Goal: Information Seeking & Learning: Learn about a topic

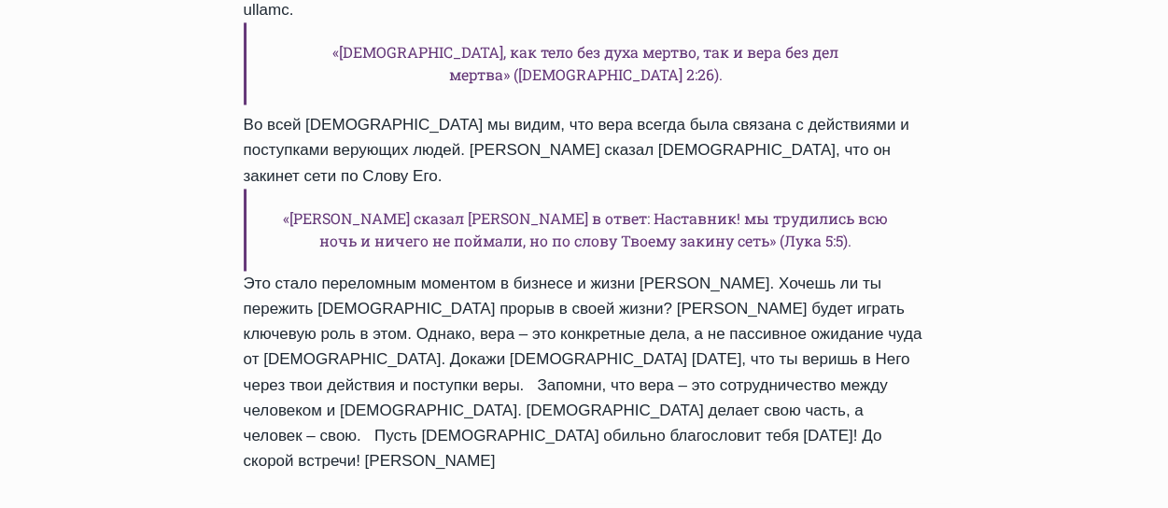
scroll to position [1308, 0]
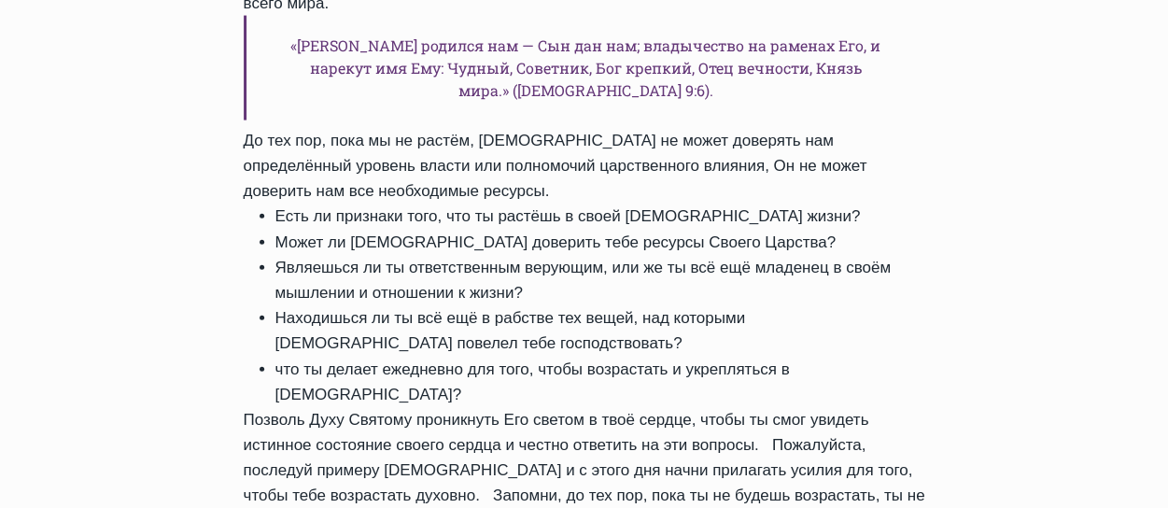
scroll to position [1980, 0]
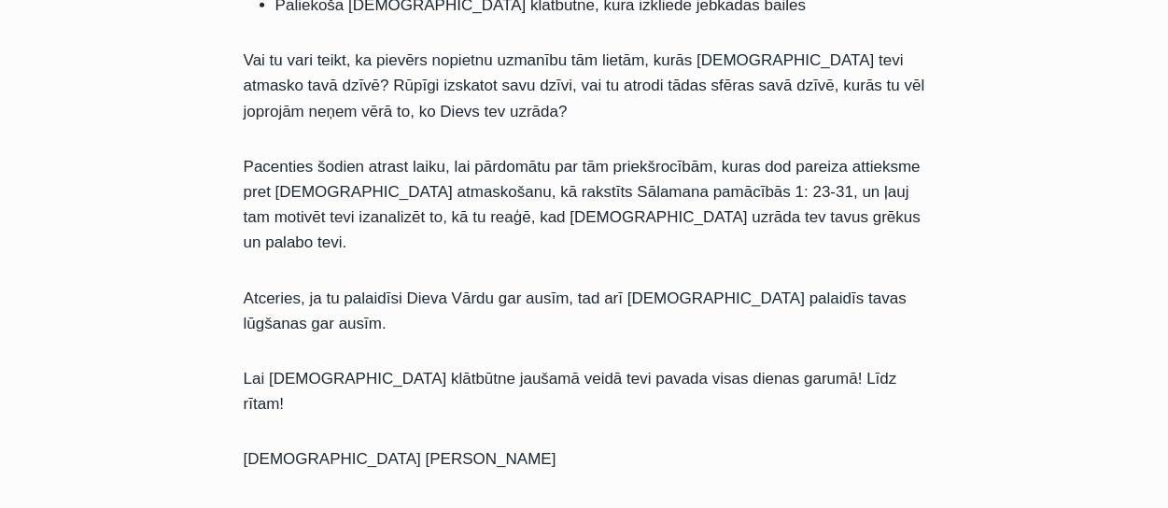
scroll to position [2241, 0]
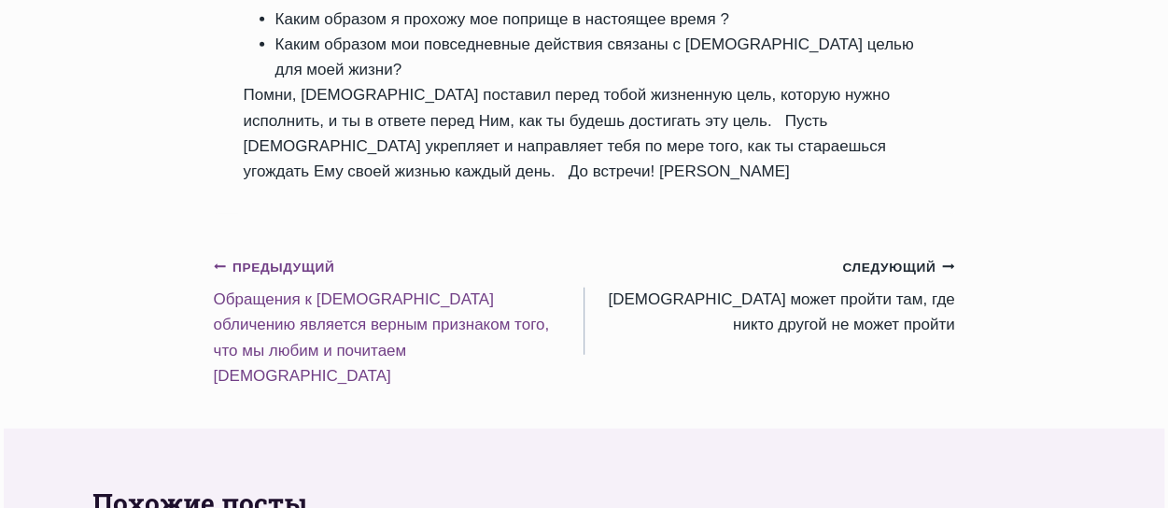
scroll to position [2241, 0]
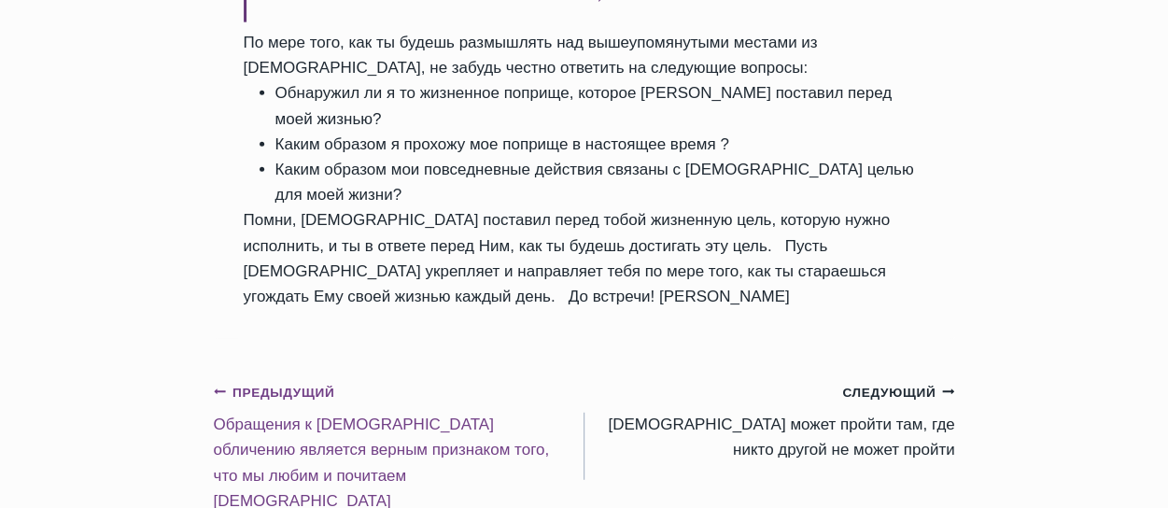
click at [273, 383] on small "Предыдущий Предыдущий" at bounding box center [274, 393] width 121 height 21
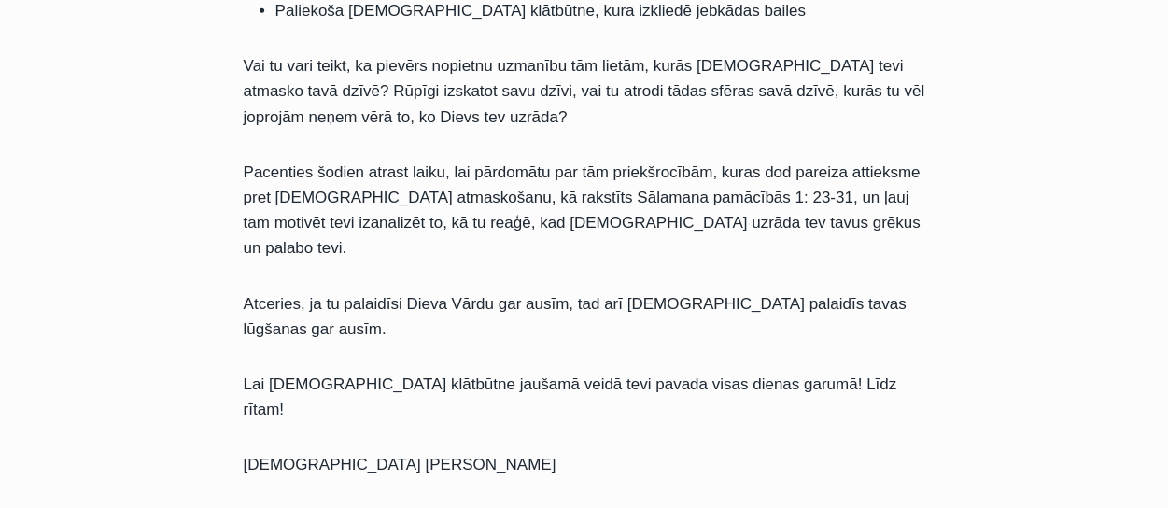
scroll to position [2279, 0]
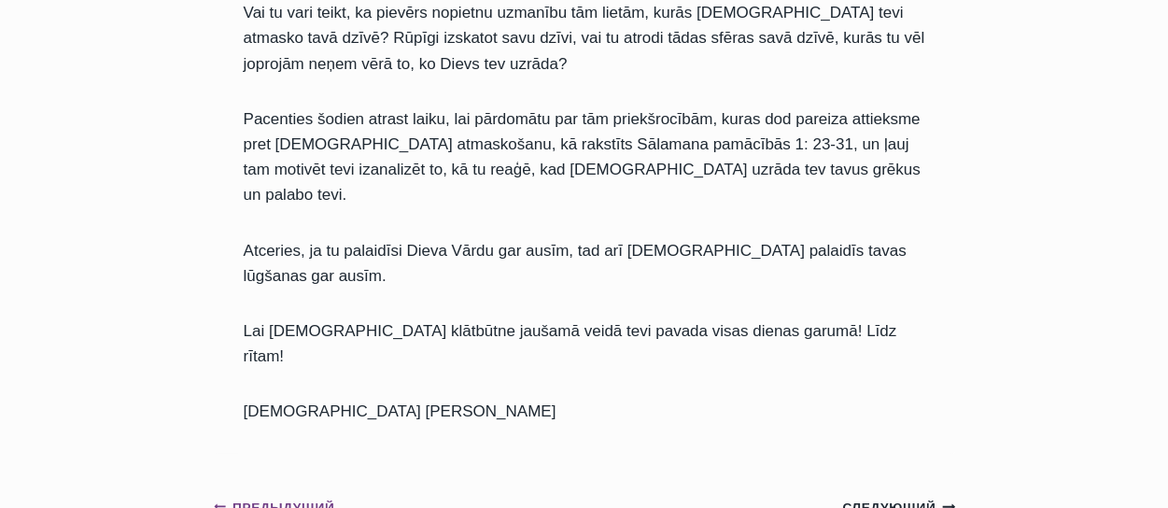
click at [285, 498] on small "Предыдущий Предыдущий" at bounding box center [274, 508] width 121 height 21
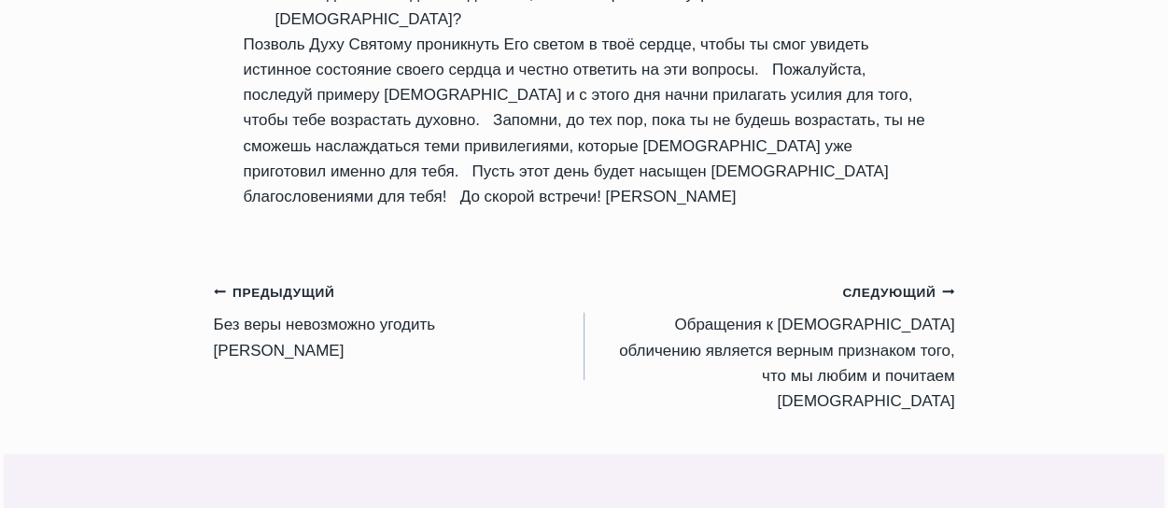
scroll to position [2354, 0]
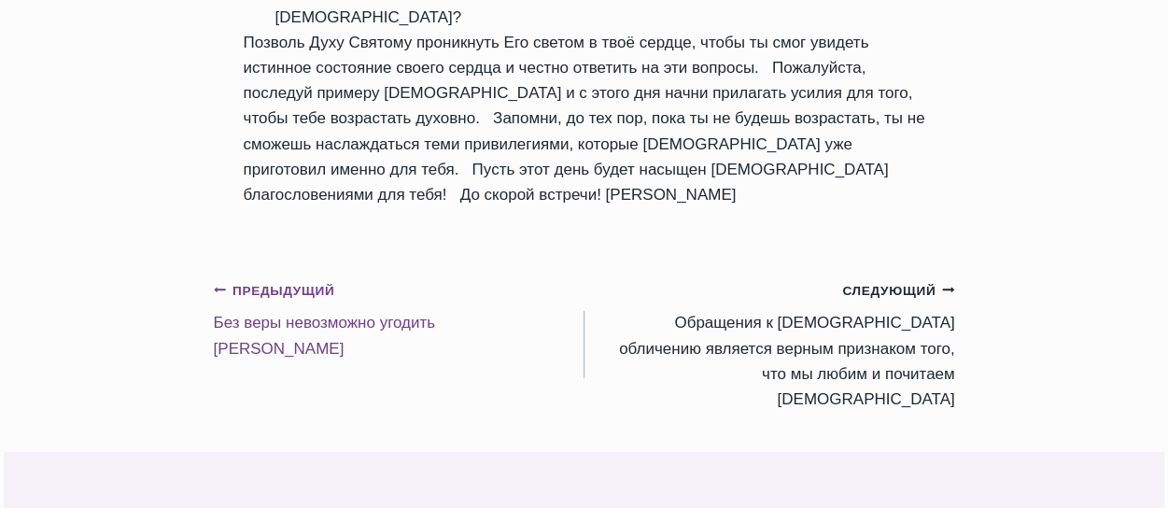
click at [295, 281] on small "Предыдущий Предыдущий" at bounding box center [274, 291] width 121 height 21
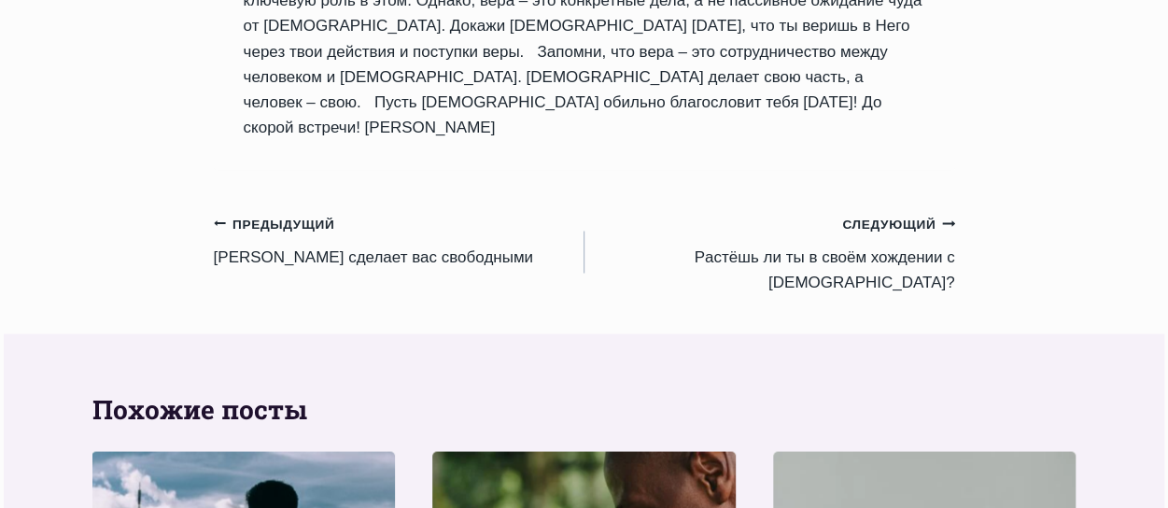
scroll to position [1569, 0]
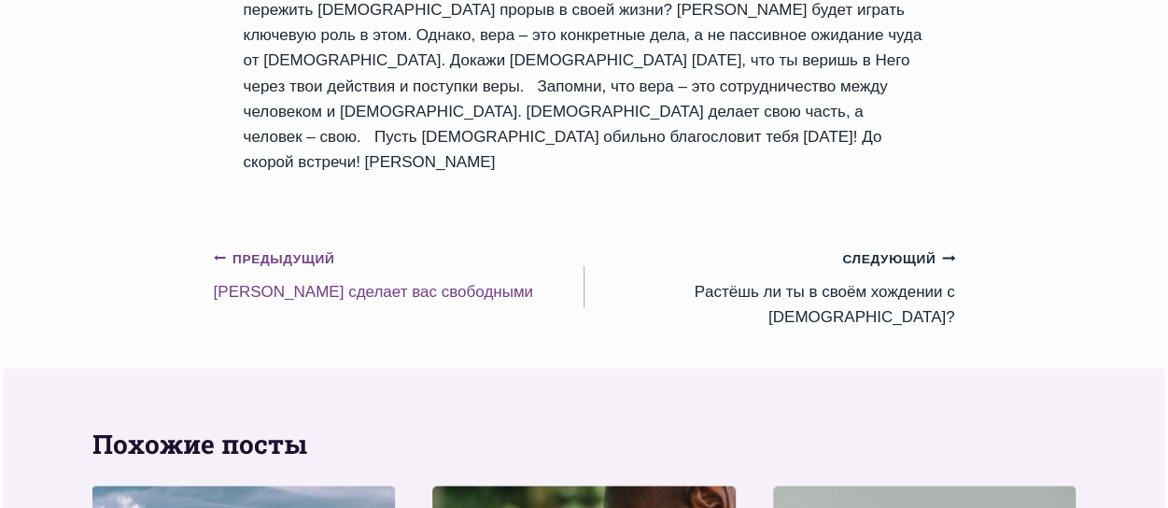
click at [291, 248] on small "Предыдущий Предыдущий" at bounding box center [274, 258] width 121 height 21
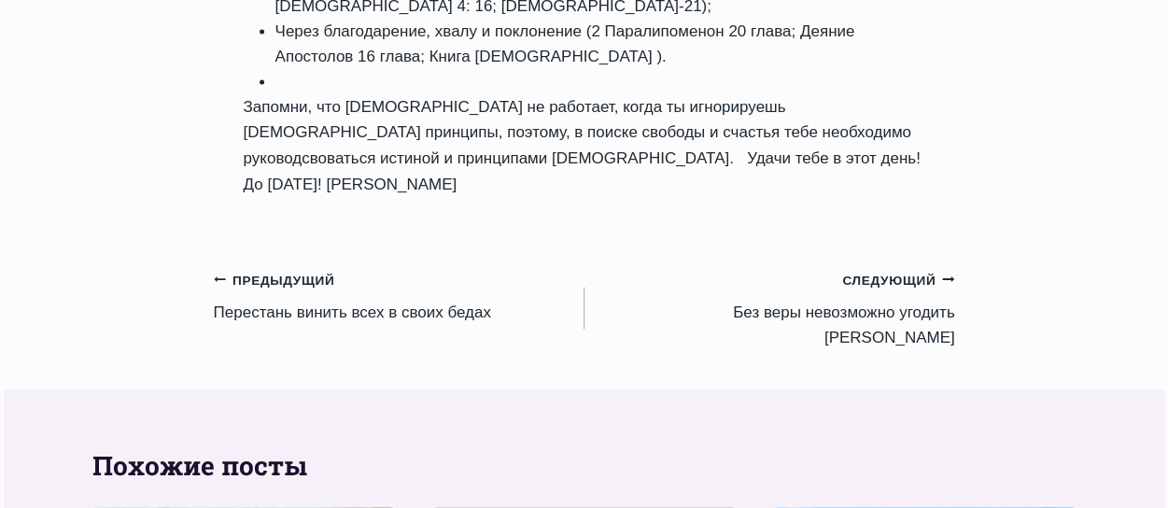
scroll to position [1570, 0]
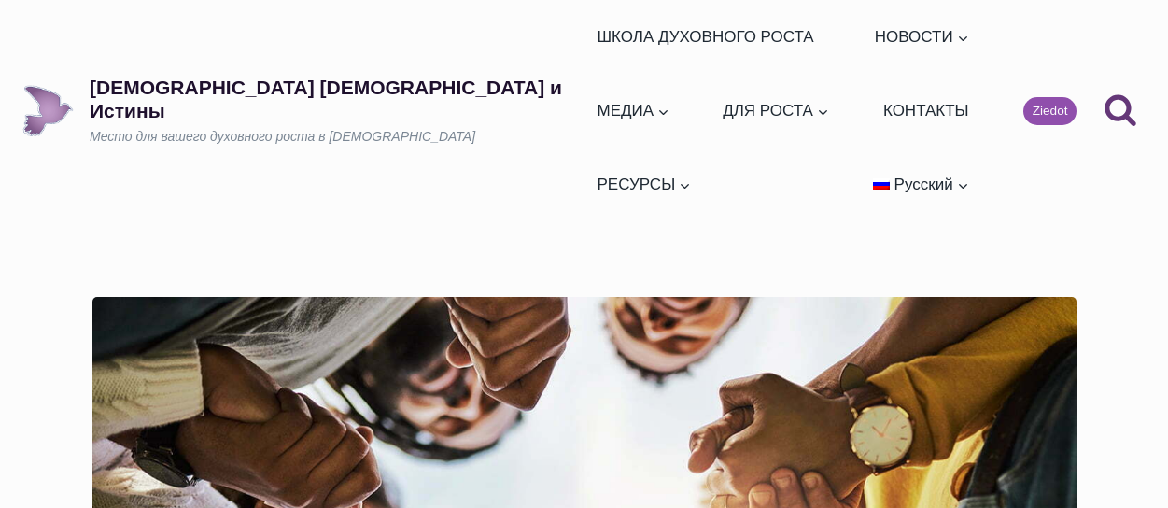
scroll to position [1569, 0]
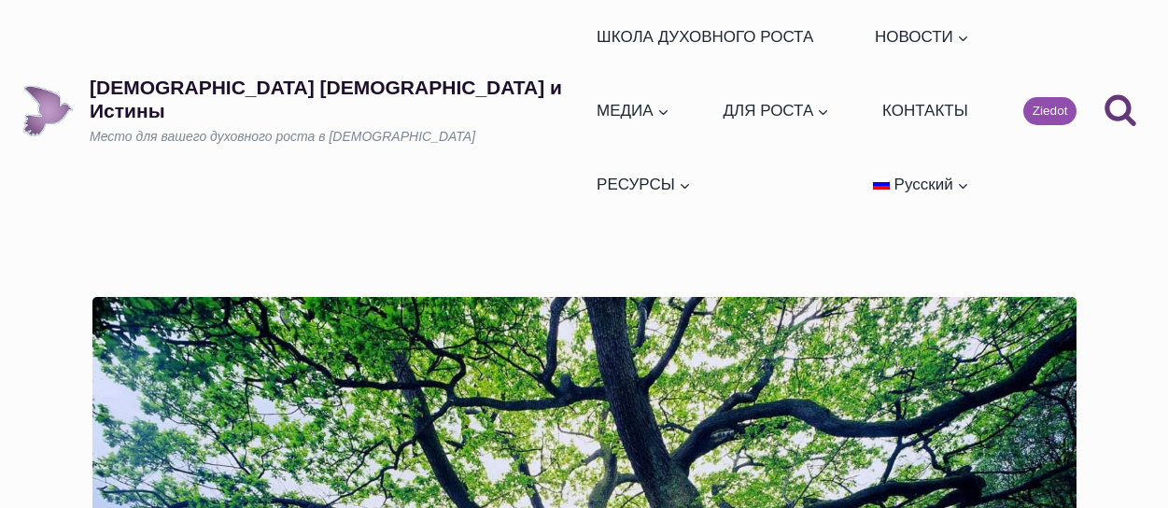
scroll to position [2354, 0]
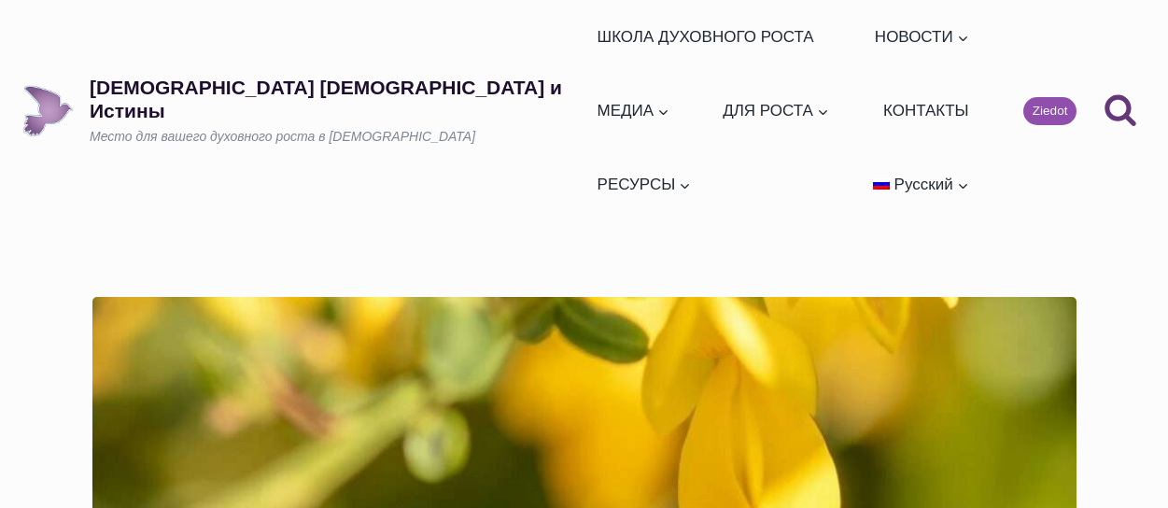
scroll to position [2277, 0]
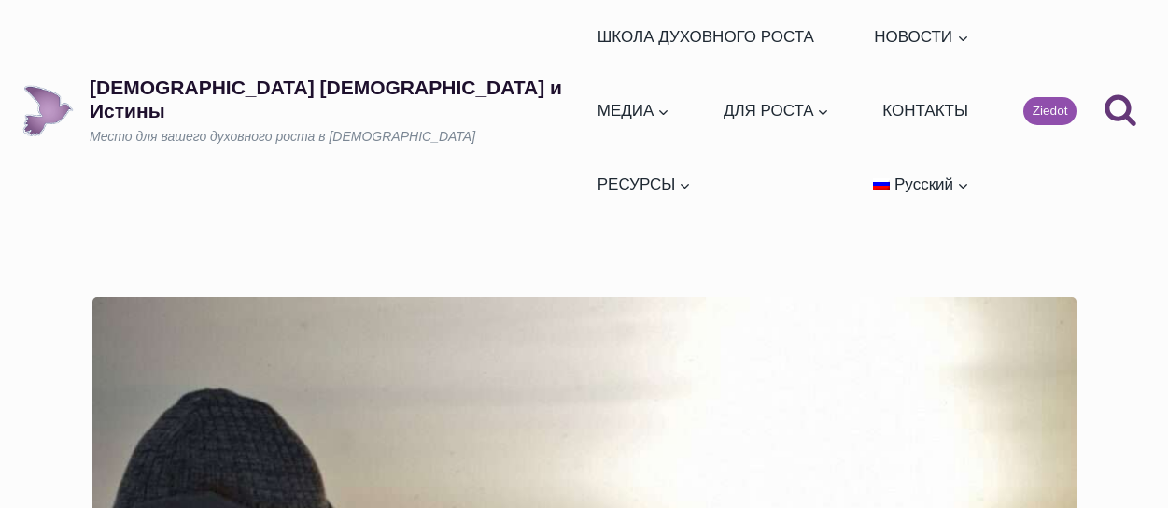
scroll to position [2241, 0]
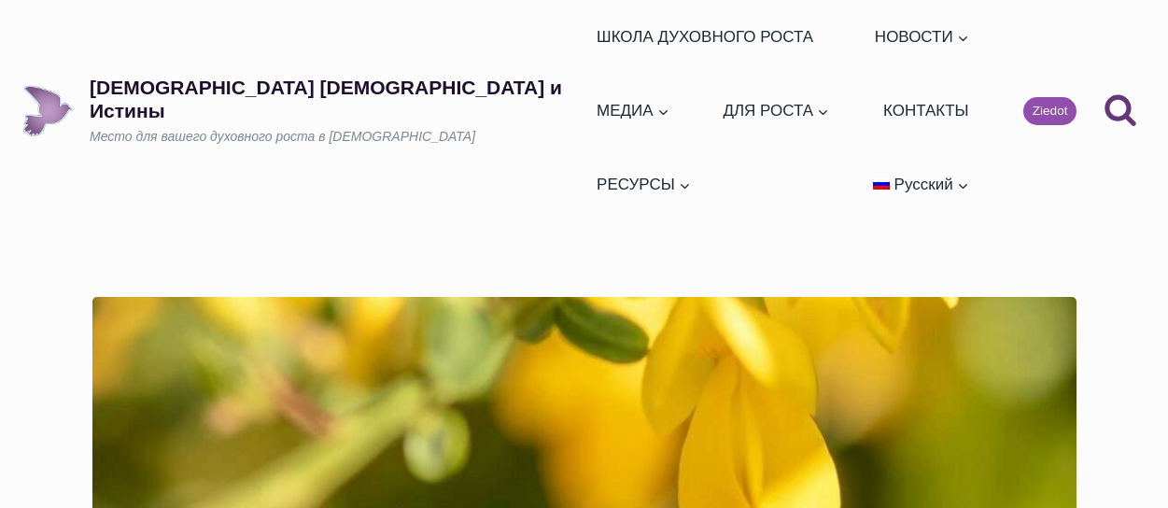
scroll to position [2240, 0]
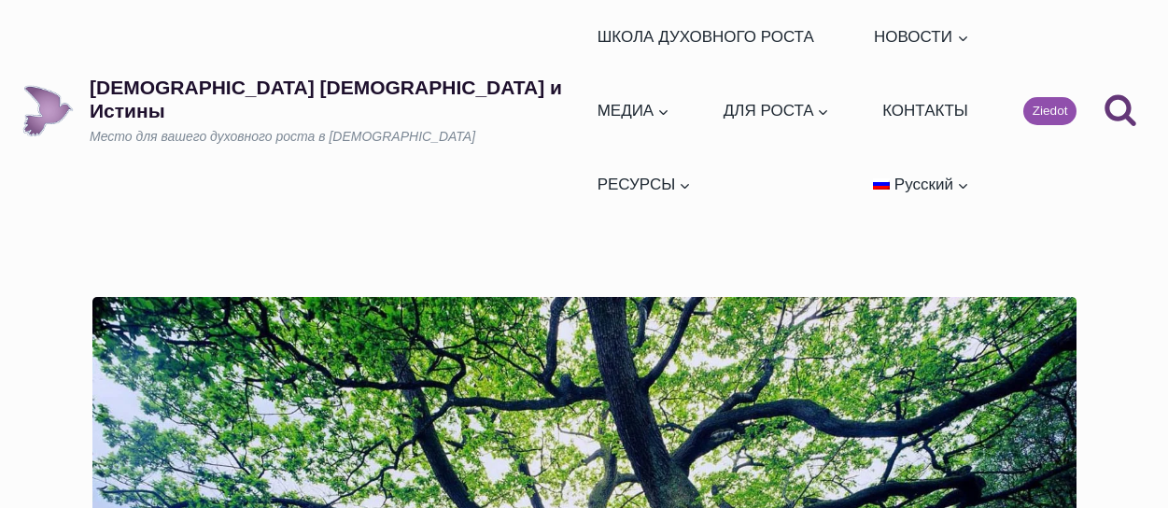
scroll to position [1980, 0]
